Goal: Information Seeking & Learning: Learn about a topic

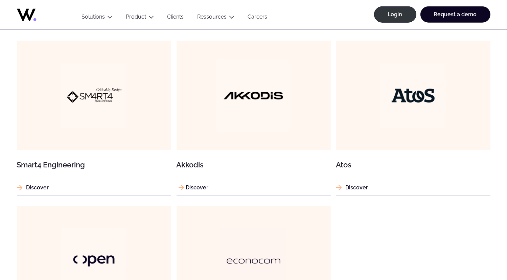
scroll to position [609, 0]
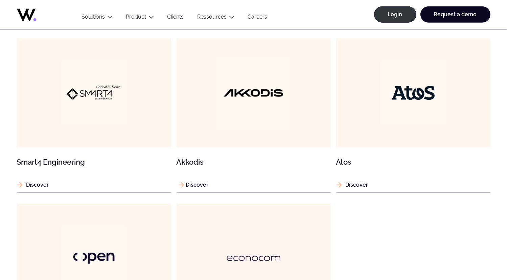
click at [228, 153] on article "Akkodis Discover" at bounding box center [254, 115] width 154 height 155
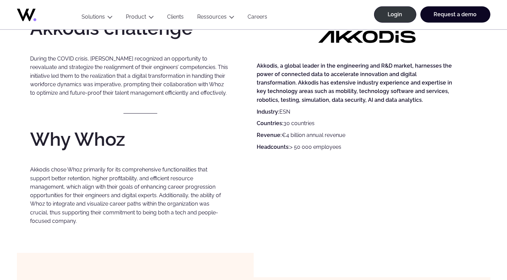
scroll to position [271, 0]
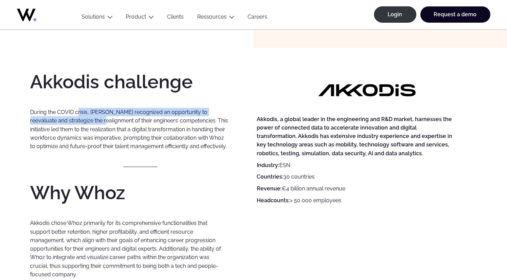
drag, startPoint x: 79, startPoint y: 113, endPoint x: 84, endPoint y: 118, distance: 7.4
click at [84, 118] on p "During the COVID crisis, Akkodis recognized an opportunity to reevaluate and st…" at bounding box center [129, 129] width 198 height 43
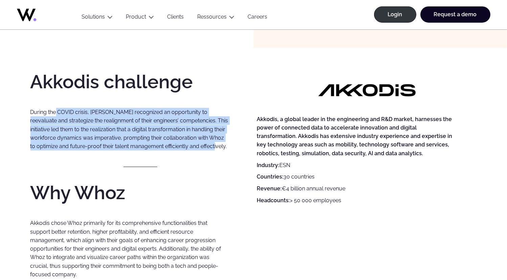
drag, startPoint x: 55, startPoint y: 110, endPoint x: 226, endPoint y: 146, distance: 174.6
click at [226, 146] on p "During the COVID crisis, Akkodis recognized an opportunity to reevaluate and st…" at bounding box center [129, 129] width 198 height 43
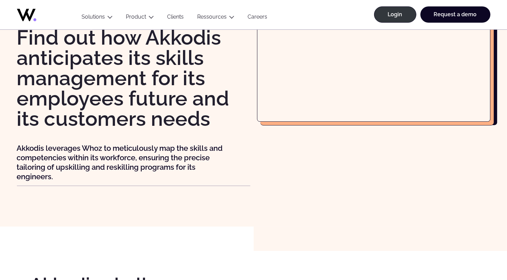
scroll to position [0, 0]
